Goal: Check status: Check status

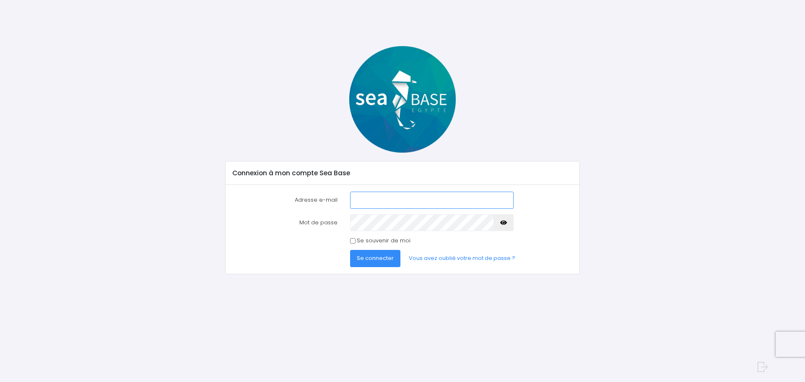
type input "alix.mass@live.fr"
click at [381, 258] on span "Se connecter" at bounding box center [375, 258] width 37 height 8
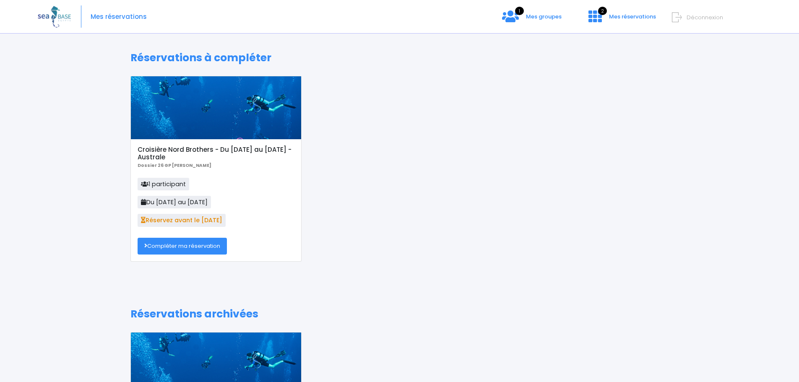
click at [179, 246] on link "Compléter ma réservation" at bounding box center [182, 246] width 89 height 17
click at [534, 16] on span "Mes groupes" at bounding box center [544, 17] width 36 height 8
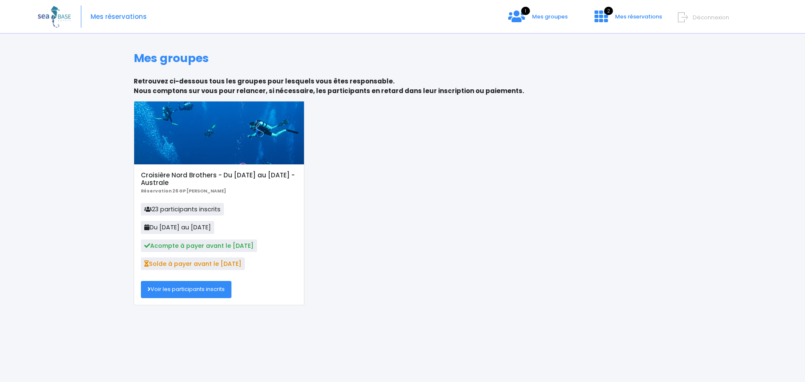
drag, startPoint x: 220, startPoint y: 210, endPoint x: 151, endPoint y: 209, distance: 69.6
click at [151, 209] on span "23 participants inscrits" at bounding box center [182, 209] width 83 height 13
click at [243, 209] on p "23 participants inscrits Du [DATE] au [DATE] Acompte à payer avant le [DATE] So…" at bounding box center [219, 239] width 156 height 73
drag, startPoint x: 234, startPoint y: 210, endPoint x: 145, endPoint y: 212, distance: 88.5
click at [145, 212] on p "23 participants inscrits Du [DATE] au [DATE] Acompte à payer avant le [DATE] So…" at bounding box center [219, 239] width 156 height 73
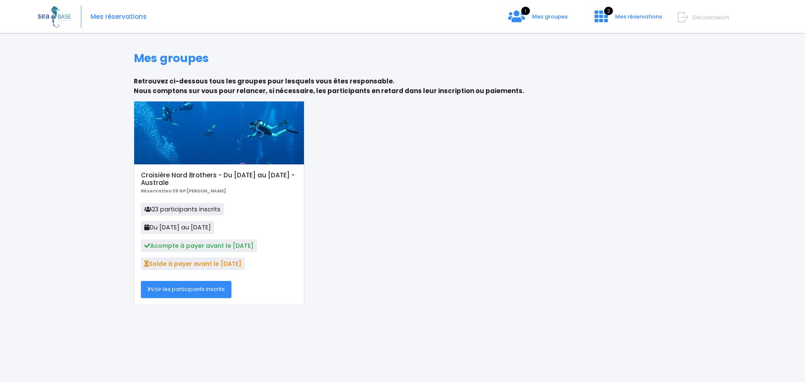
click at [229, 212] on p "23 participants inscrits Du [DATE] au [DATE] Acompte à payer avant le [DATE] So…" at bounding box center [219, 239] width 156 height 73
click at [219, 209] on span "23 participants inscrits" at bounding box center [182, 209] width 83 height 13
drag, startPoint x: 221, startPoint y: 209, endPoint x: 153, endPoint y: 210, distance: 68.0
click at [153, 210] on span "23 participants inscrits" at bounding box center [182, 209] width 83 height 13
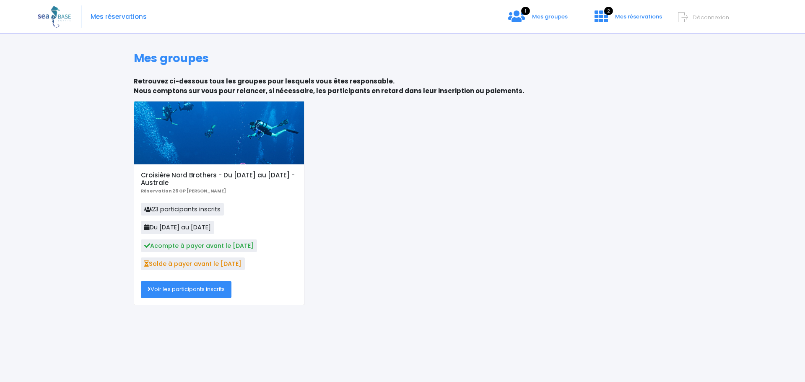
click at [253, 210] on p "23 participants inscrits Du [DATE] au [DATE] Acompte à payer avant le [DATE] So…" at bounding box center [219, 239] width 156 height 73
